Goal: Transaction & Acquisition: Purchase product/service

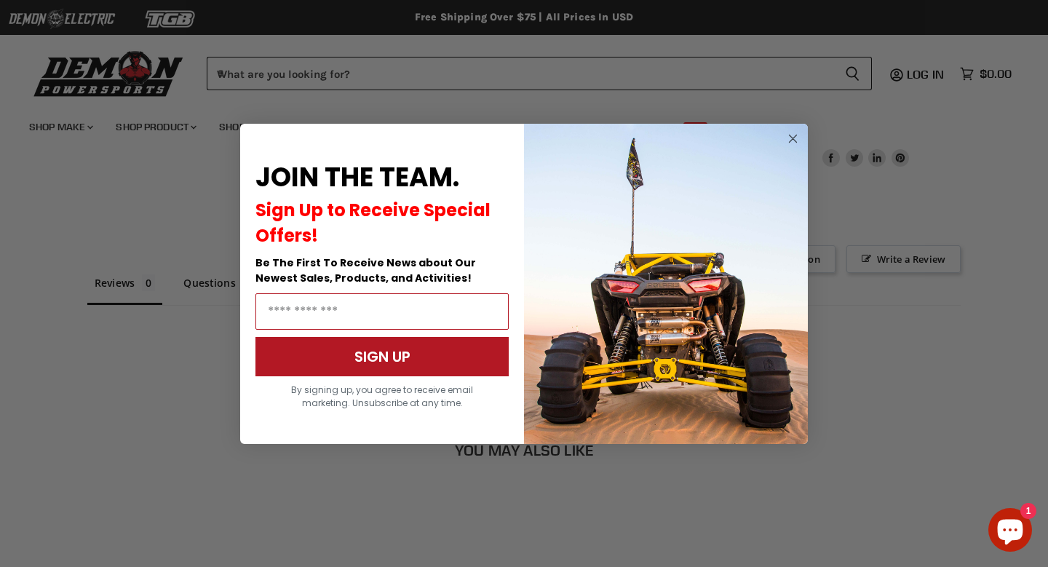
scroll to position [1006, 0]
